Goal: Navigation & Orientation: Understand site structure

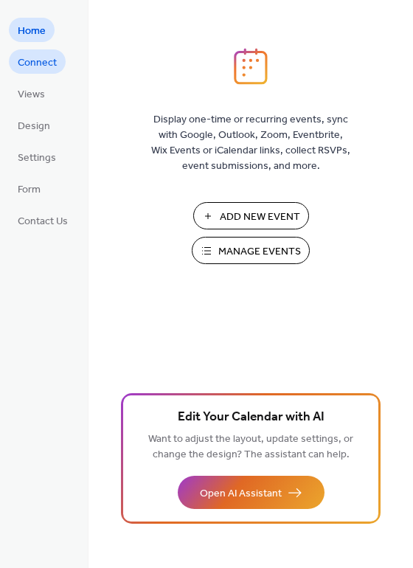
click at [46, 63] on span "Connect" at bounding box center [37, 62] width 39 height 15
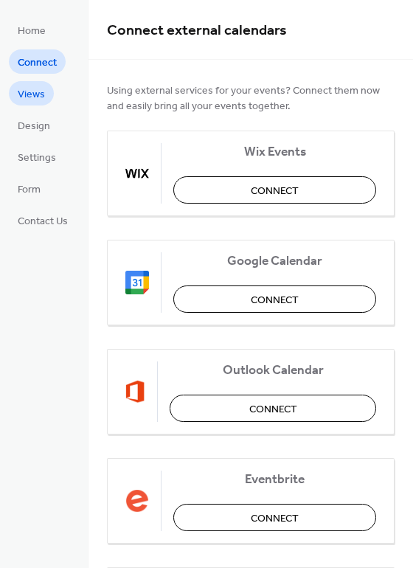
click at [32, 91] on span "Views" at bounding box center [31, 94] width 27 height 15
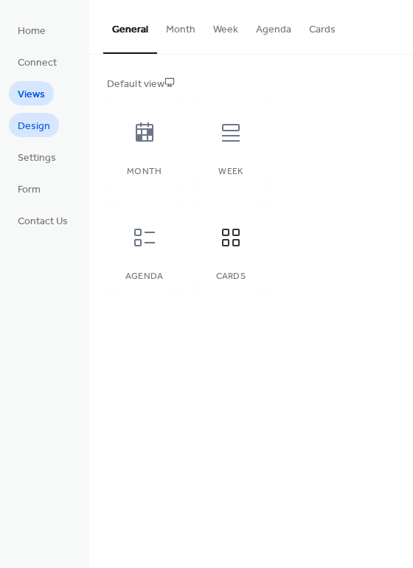
click at [29, 120] on span "Design" at bounding box center [34, 126] width 32 height 15
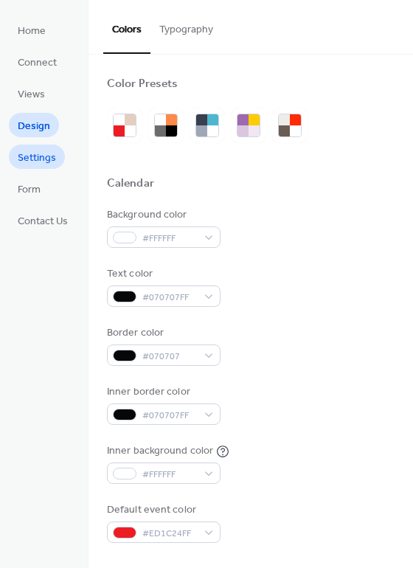
click at [27, 162] on span "Settings" at bounding box center [37, 158] width 38 height 15
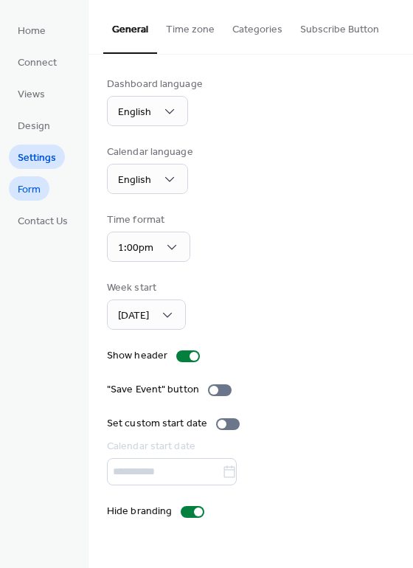
click at [28, 186] on span "Form" at bounding box center [29, 189] width 23 height 15
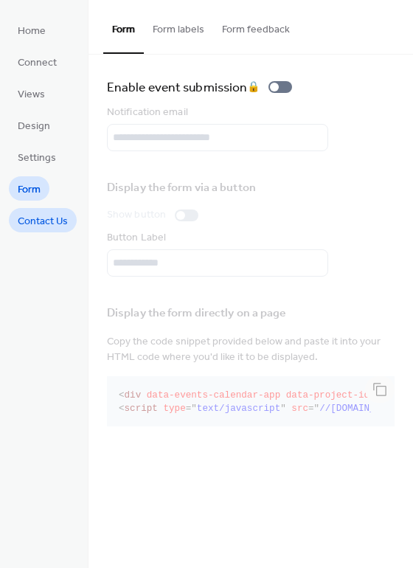
click at [30, 208] on link "Contact Us" at bounding box center [43, 220] width 68 height 24
